Goal: Transaction & Acquisition: Download file/media

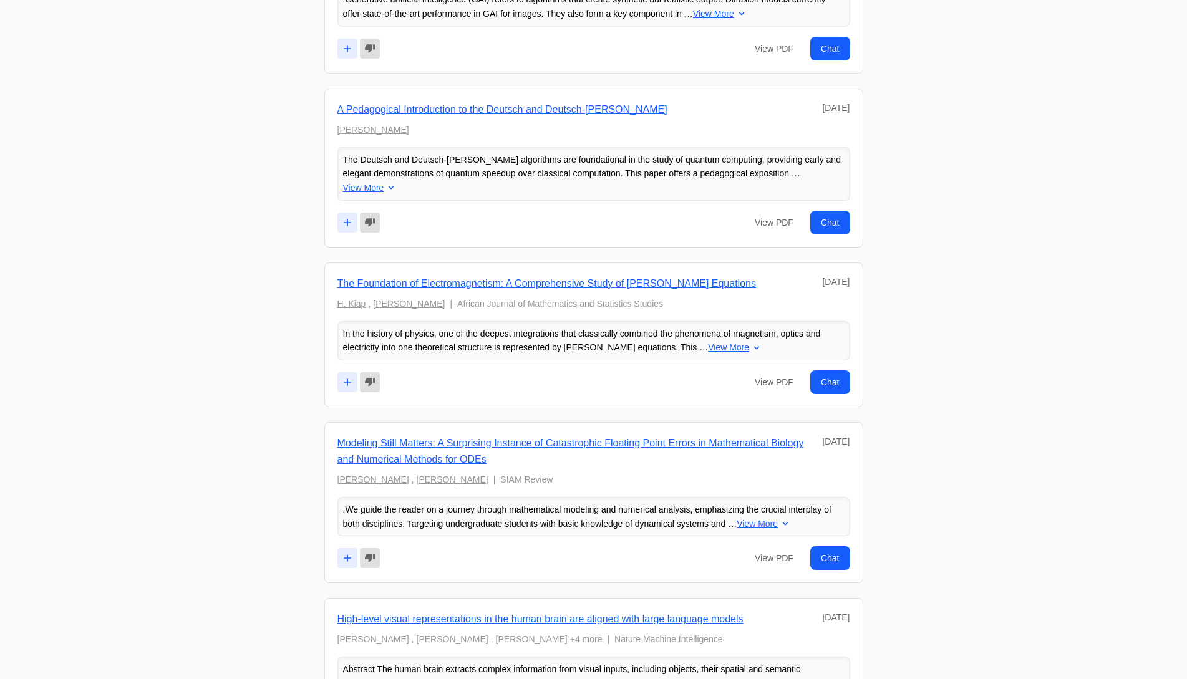
scroll to position [1809, 0]
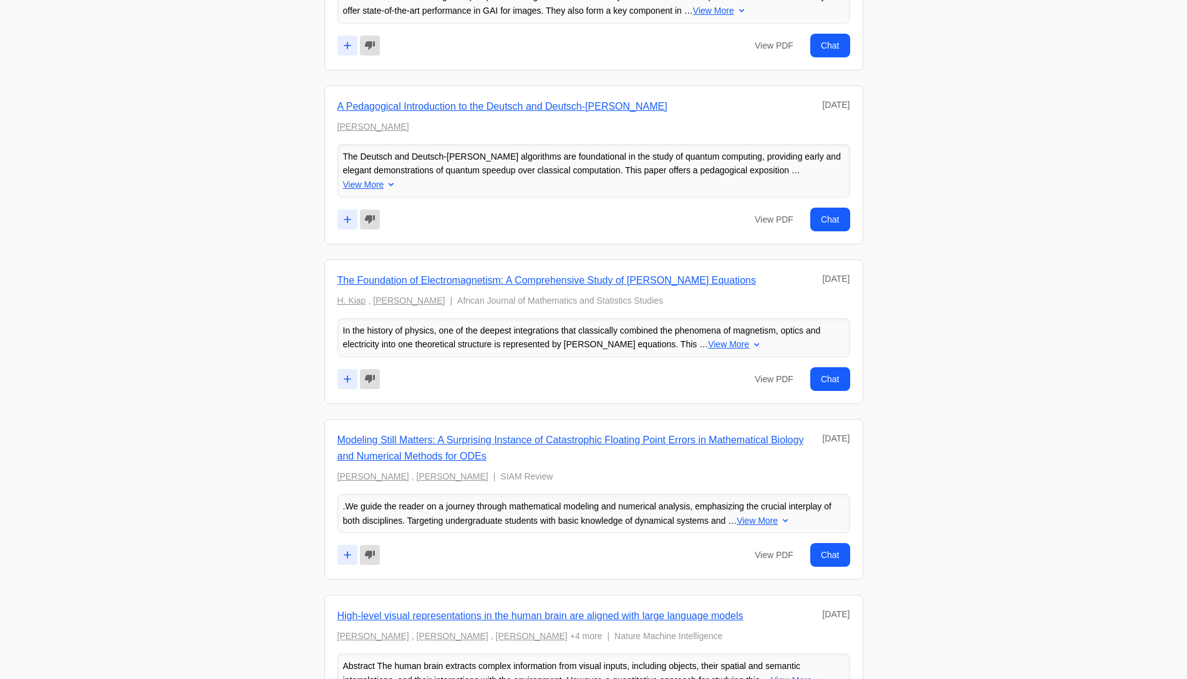
click at [486, 275] on link "The Foundation of Electromagnetism: A Comprehensive Study of [PERSON_NAME] Equa…" at bounding box center [546, 280] width 418 height 11
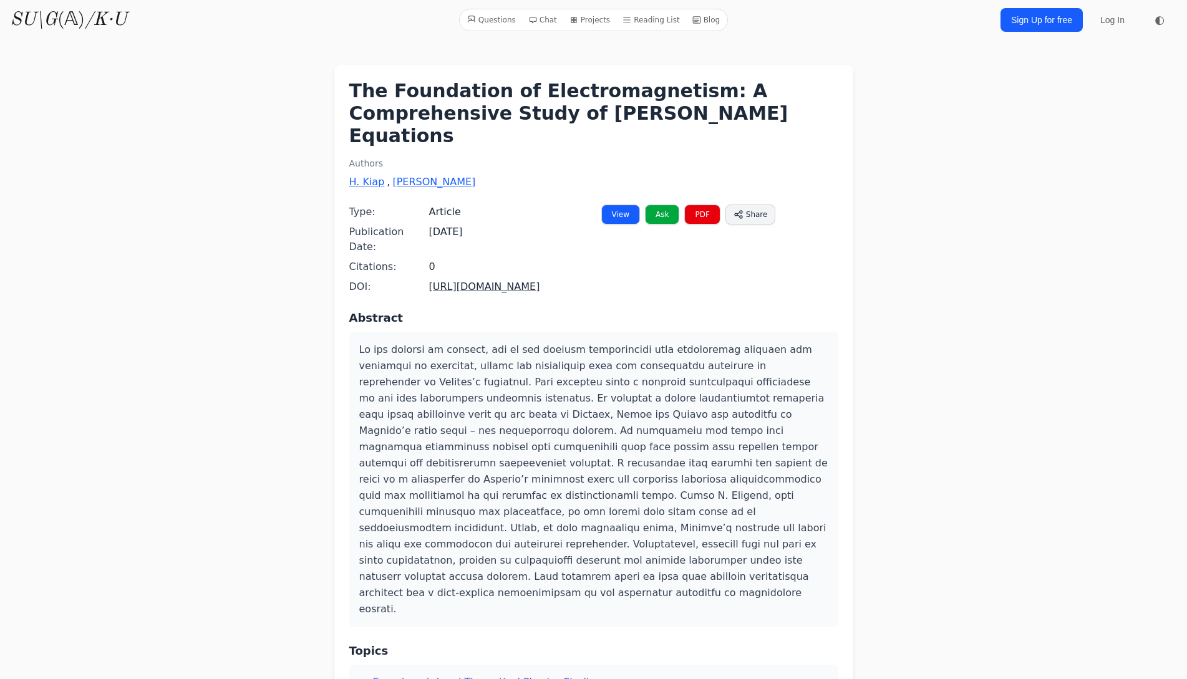
click at [702, 205] on link "PDF" at bounding box center [702, 215] width 36 height 20
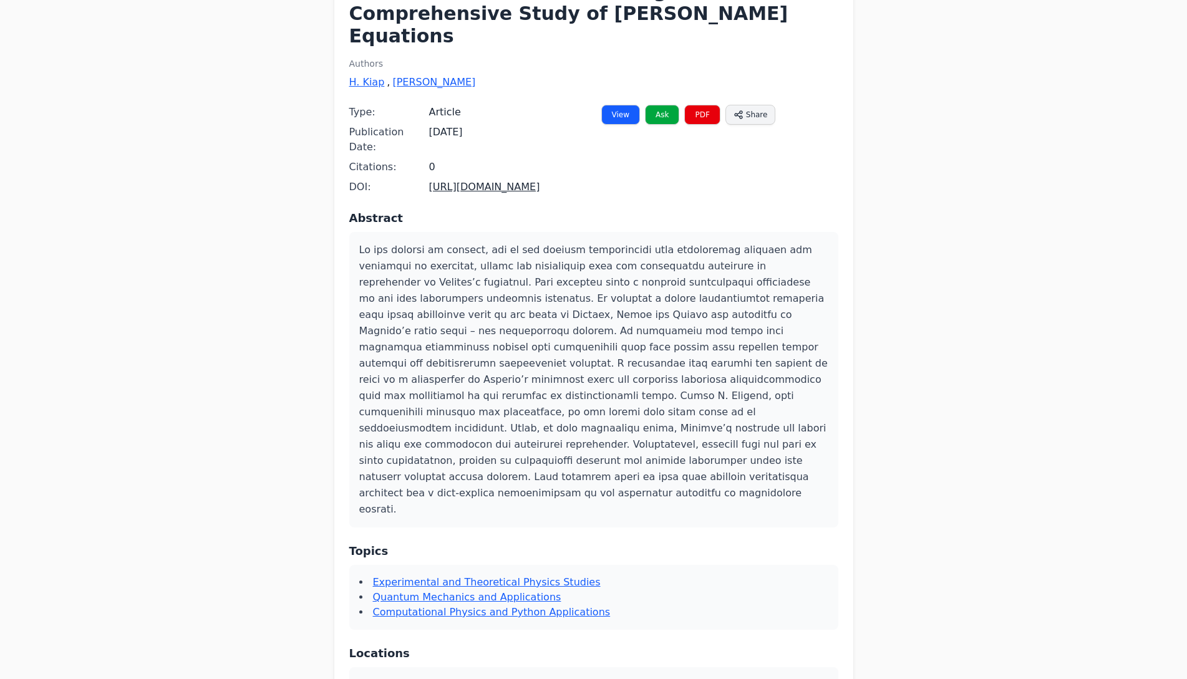
scroll to position [312, 0]
